Goal: Information Seeking & Learning: Learn about a topic

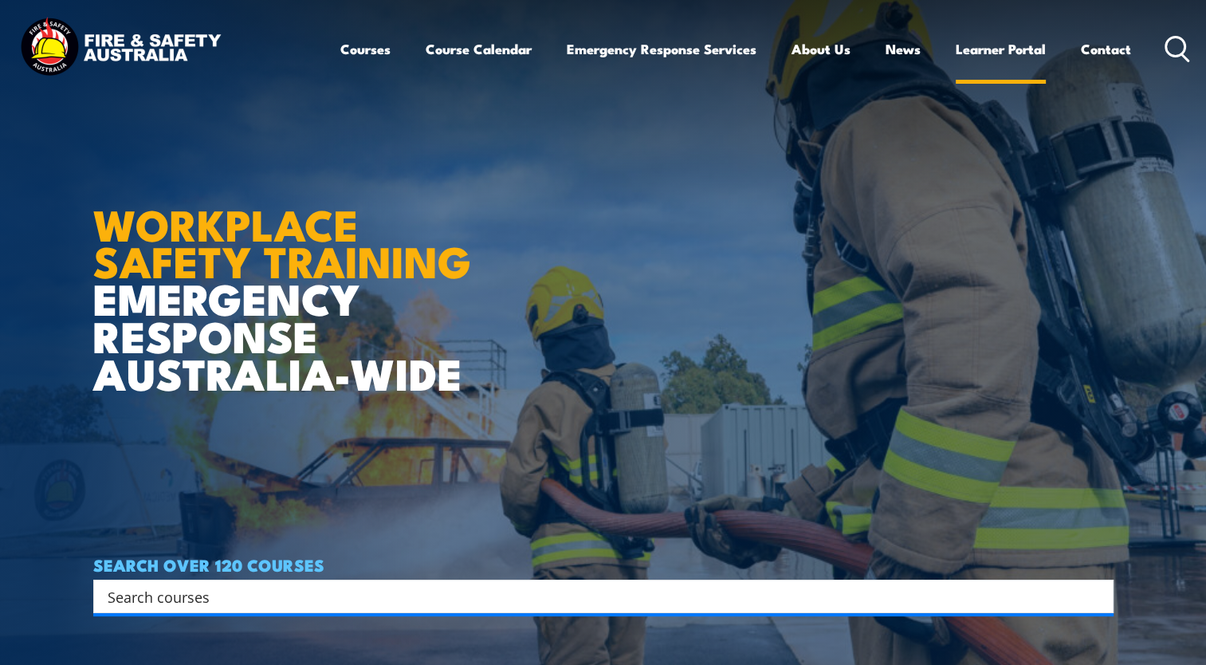
click at [1014, 60] on link "Learner Portal" at bounding box center [1001, 49] width 90 height 42
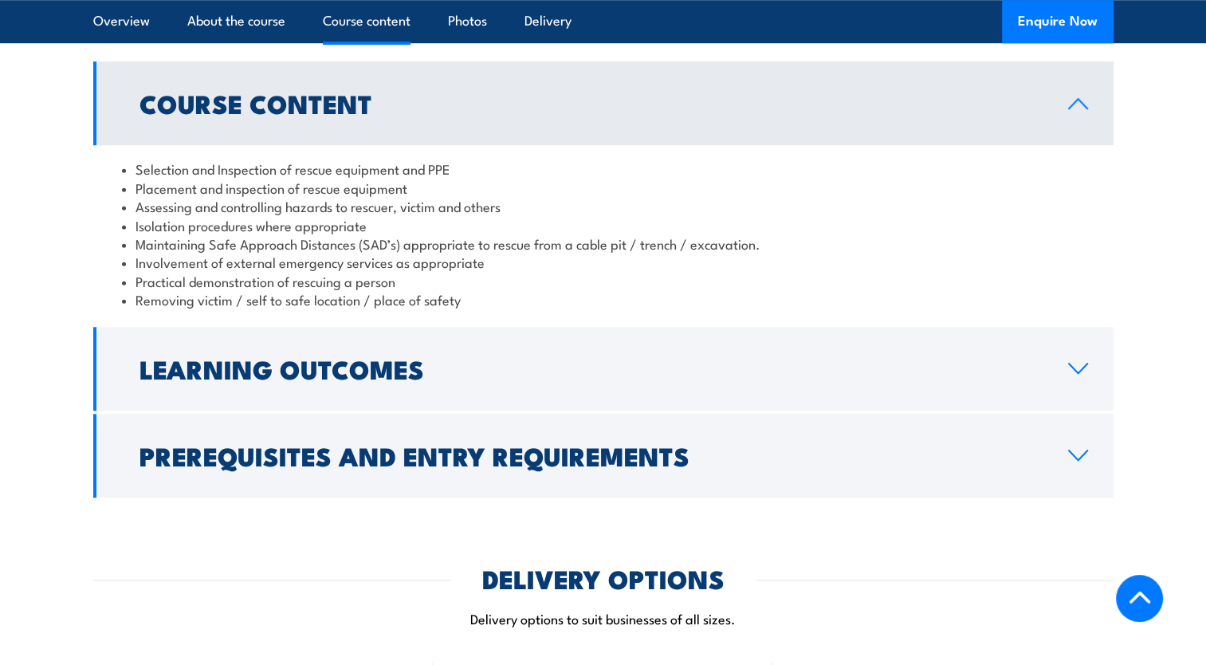
scroll to position [1275, 0]
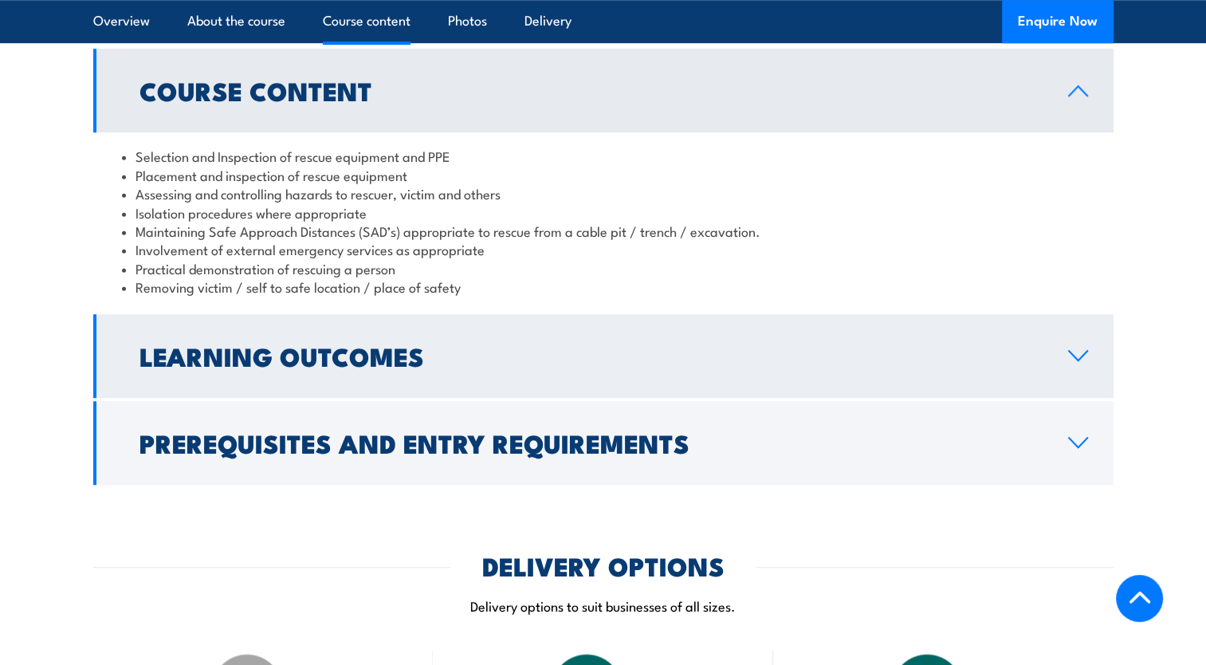
click at [1077, 363] on link "Learning Outcomes" at bounding box center [603, 356] width 1020 height 84
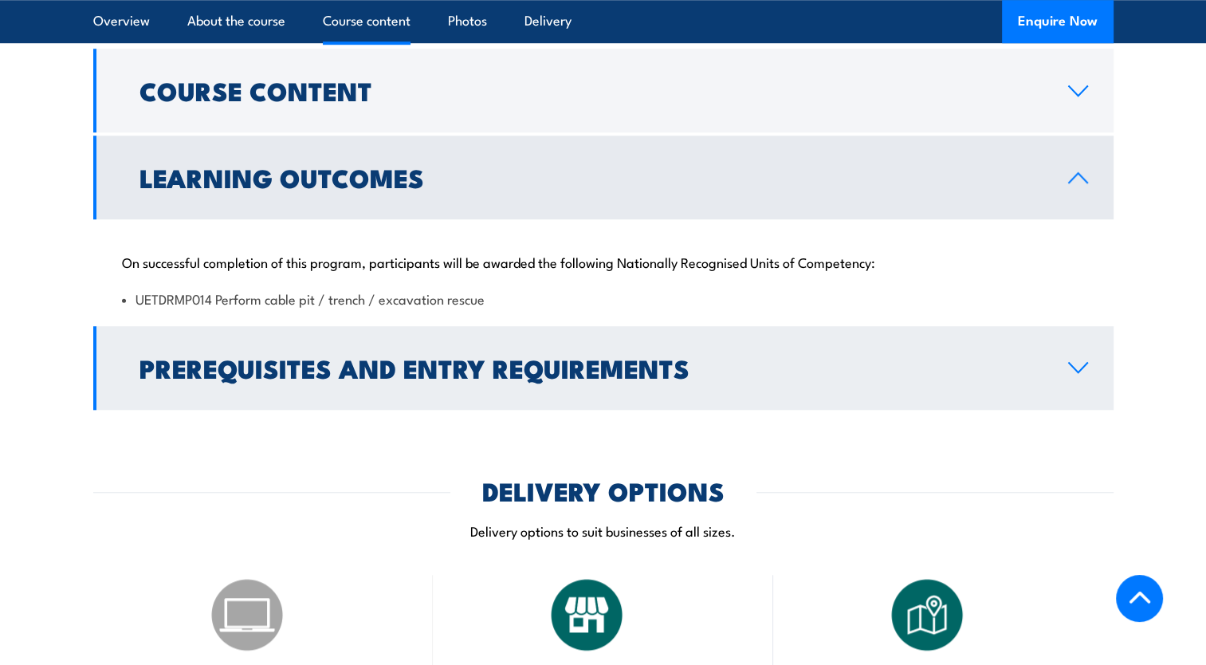
click at [1083, 367] on icon at bounding box center [1078, 368] width 18 height 10
